Goal: Find contact information

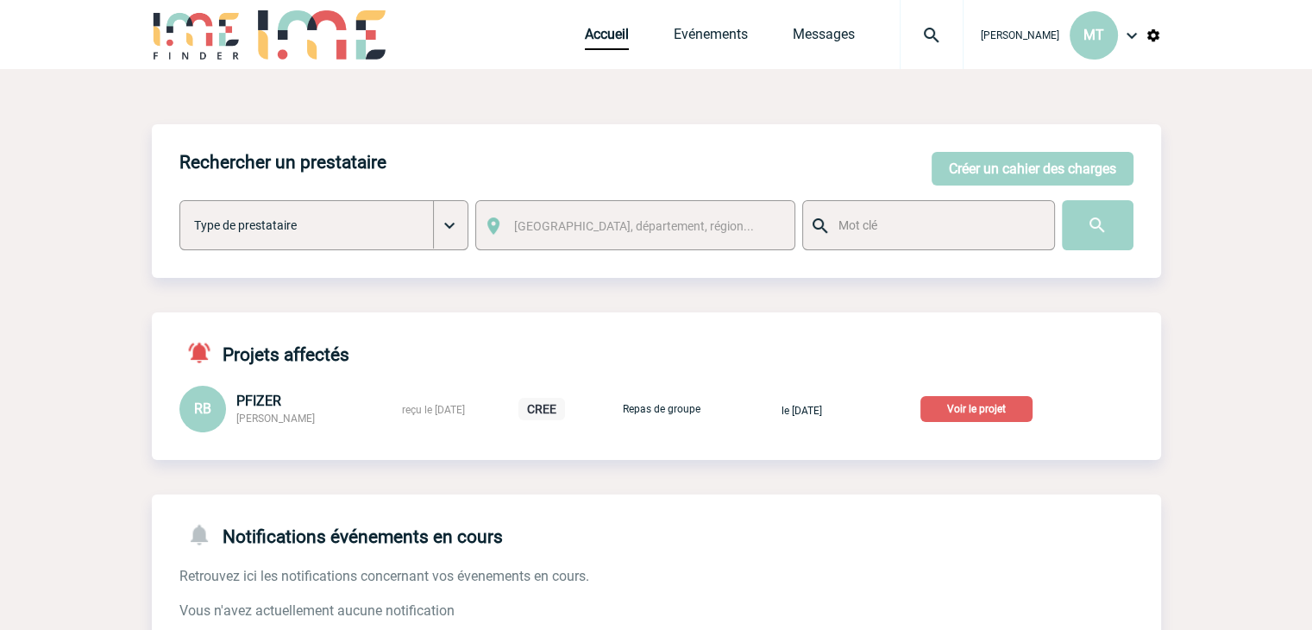
click at [918, 29] on img at bounding box center [932, 35] width 62 height 21
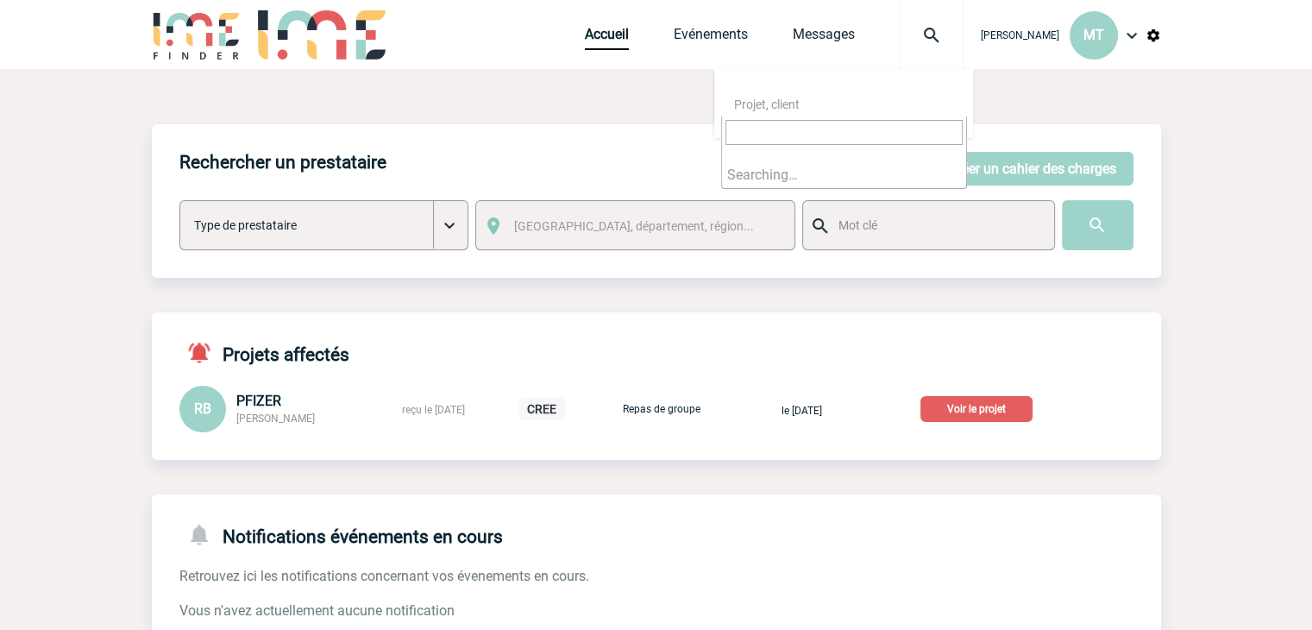
type input "[PERSON_NAME]"
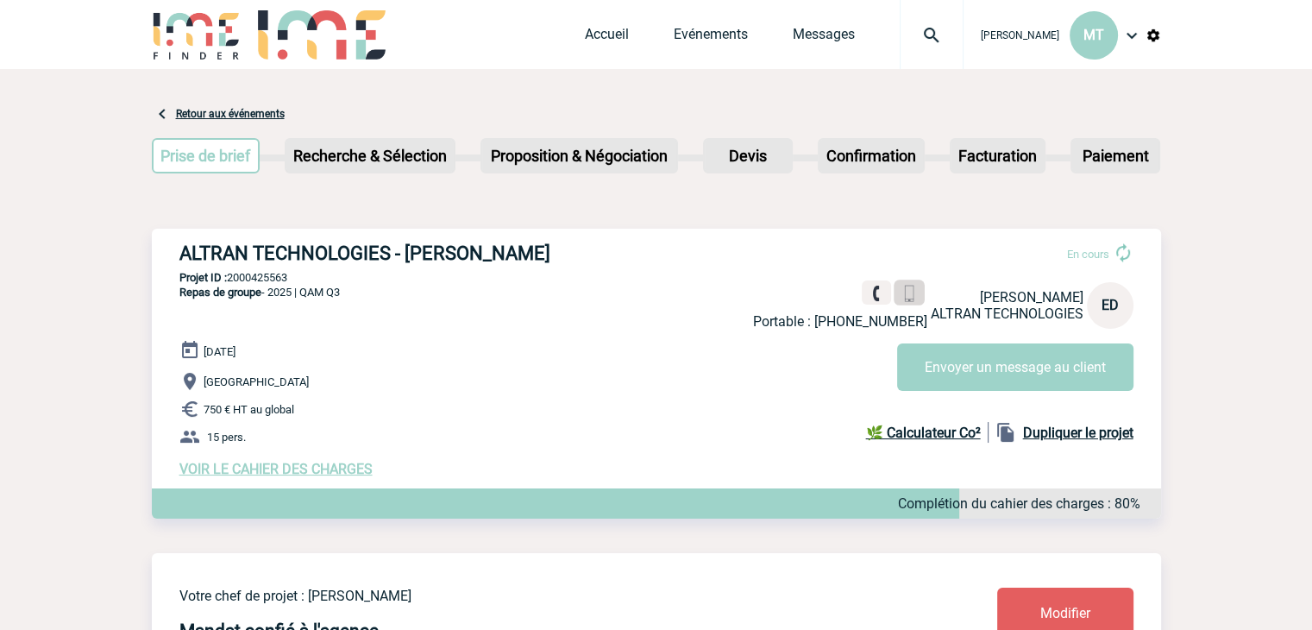
click at [911, 293] on img at bounding box center [909, 294] width 16 height 16
